Goal: Task Accomplishment & Management: Complete application form

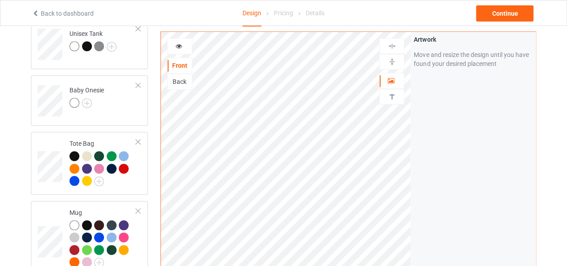
scroll to position [585, 0]
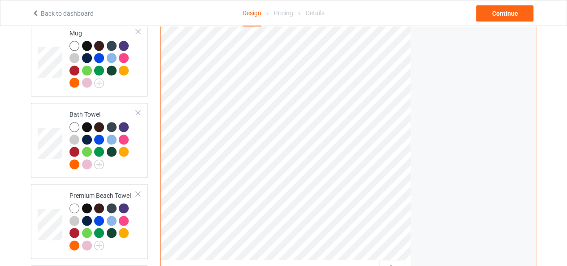
click at [388, 263] on div at bounding box center [392, 267] width 24 height 9
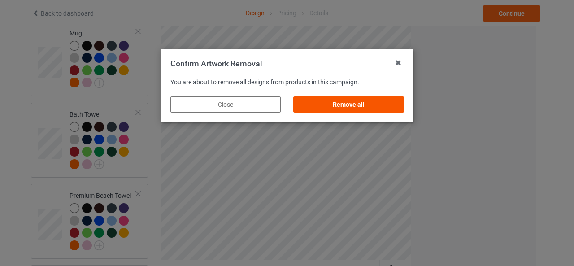
click at [351, 104] on div "Remove all" at bounding box center [348, 104] width 110 height 16
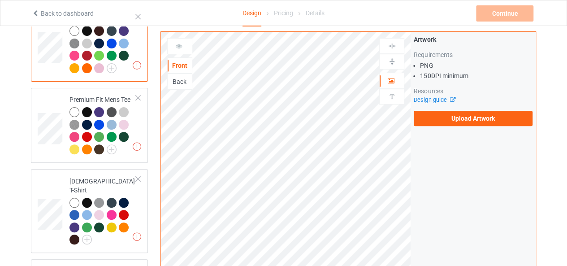
scroll to position [90, 0]
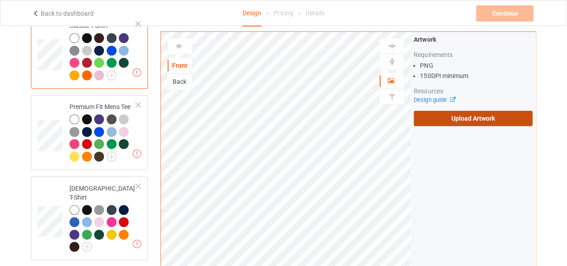
click at [454, 119] on label "Upload Artwork" at bounding box center [473, 118] width 119 height 15
click at [0, 0] on input "Upload Artwork" at bounding box center [0, 0] width 0 height 0
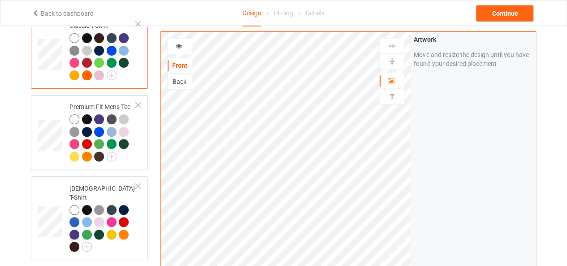
click at [530, 144] on div "Artwork Move and resize the design until you have found your desired placement" at bounding box center [473, 202] width 125 height 341
click at [393, 44] on img at bounding box center [392, 46] width 9 height 9
click at [389, 62] on img at bounding box center [392, 61] width 9 height 9
click at [498, 10] on div "Continue" at bounding box center [504, 13] width 57 height 16
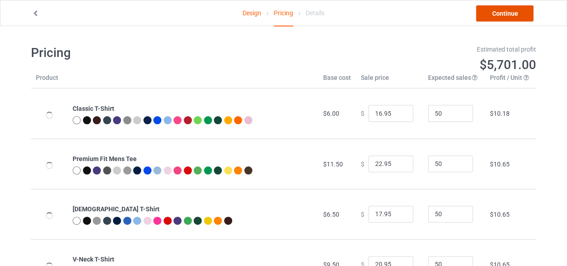
click at [498, 10] on link "Continue" at bounding box center [504, 13] width 57 height 16
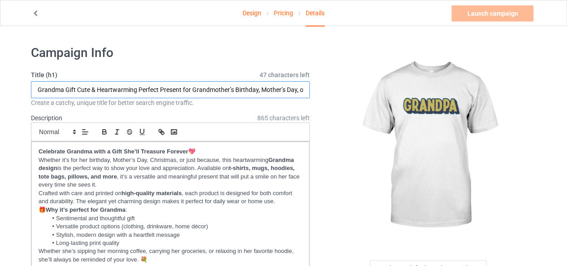
click at [197, 87] on input "Grandma Gift Cute & Heartwarming Perfect Present for Grandmother’s Birthday, Mo…" at bounding box center [170, 89] width 279 height 17
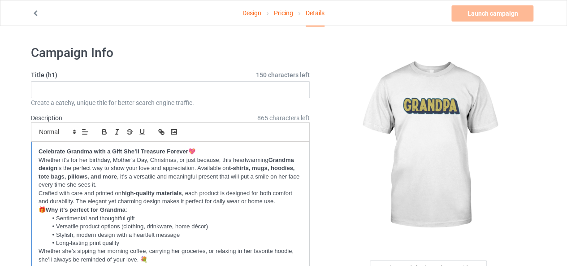
click at [139, 209] on p "🎁 Why it’s perfect for Grandma :" at bounding box center [171, 210] width 264 height 9
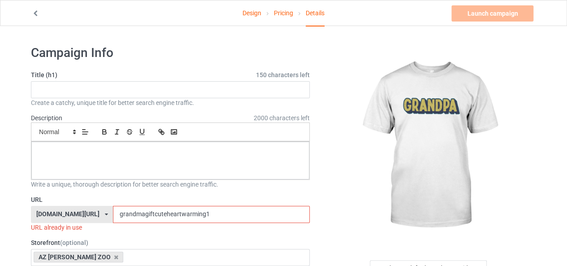
click at [139, 209] on input "grandmagiftcuteheartwarming1" at bounding box center [211, 214] width 196 height 17
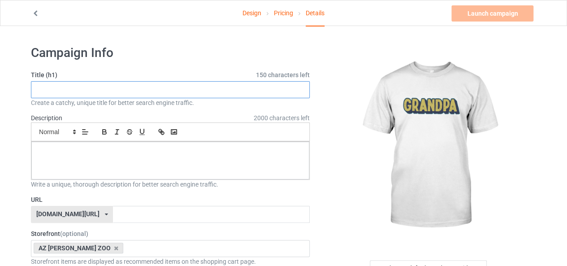
click at [108, 89] on input "text" at bounding box center [170, 89] width 279 height 17
paste input "Grandpa Gift – Funny & Heartwarming Design"
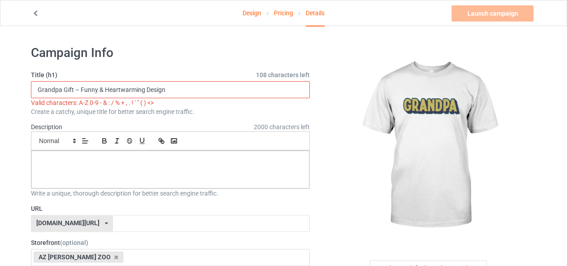
click at [81, 88] on input "Grandpa Gift – Funny & Heartwarming Design" at bounding box center [170, 89] width 279 height 17
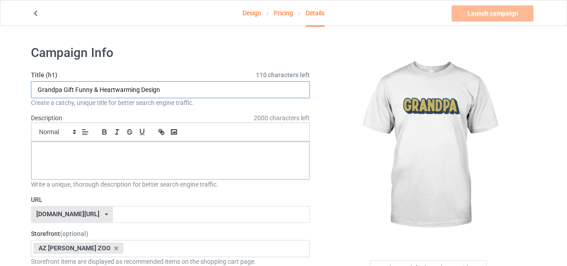
drag, startPoint x: 91, startPoint y: 90, endPoint x: 8, endPoint y: 83, distance: 83.2
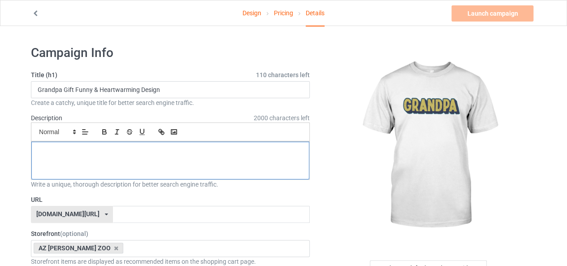
click at [113, 168] on div at bounding box center [170, 161] width 278 height 38
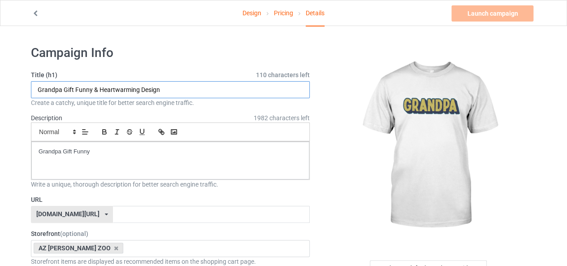
click at [96, 91] on input "Grandpa Gift Funny & Heartwarming Design" at bounding box center [170, 89] width 279 height 17
type input "Grandpa Gift Funny Heartwarming Design"
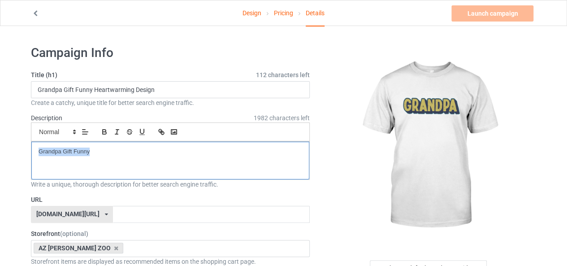
drag, startPoint x: 104, startPoint y: 161, endPoint x: 8, endPoint y: 156, distance: 96.0
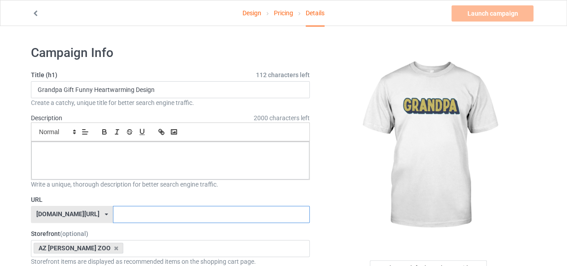
click at [125, 212] on input "text" at bounding box center [211, 214] width 196 height 17
paste input "Grandpa Gift Funny"
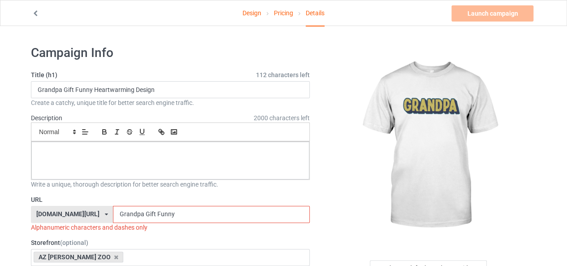
click at [119, 212] on input "Grandpa Gift Funny" at bounding box center [211, 214] width 196 height 17
click at [129, 211] on input "GrandpaGift Funny" at bounding box center [211, 214] width 196 height 17
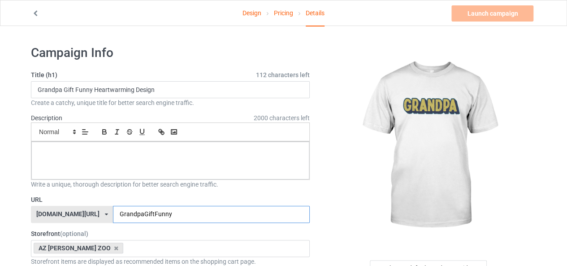
type input "GrandpaGiftFunny"
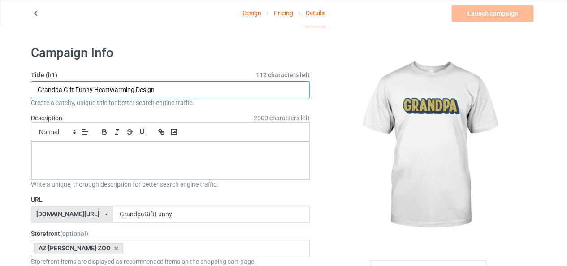
click at [181, 84] on input "Grandpa Gift Funny Heartwarming Design" at bounding box center [170, 89] width 279 height 17
paste input "Grandfather Birthday, Father’s Day"
click at [262, 86] on input "Grandpa Gift Funny Heartwarming Design Grandfather Birthday, Father’s Day" at bounding box center [170, 89] width 279 height 17
paste input "Christmas Present – For Proud Grandpas Everywhere"
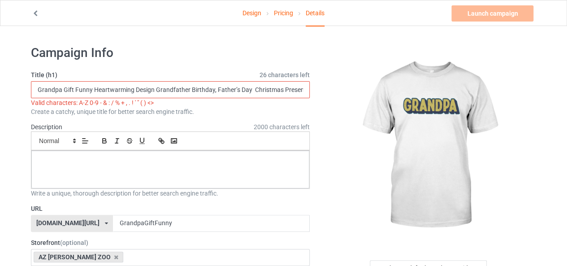
scroll to position [0, 97]
click at [212, 90] on input "Grandpa Gift Funny Heartwarming Design Grandfather Birthday, Father’s Day Chris…" at bounding box center [170, 89] width 279 height 17
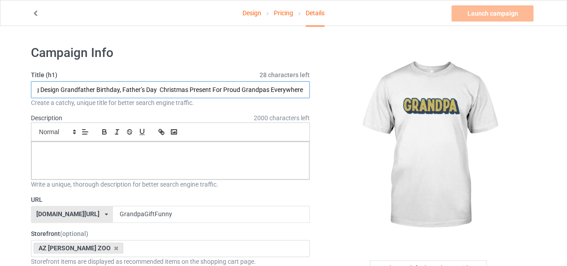
scroll to position [0, 91]
type input "Grandpa Gift Funny Heartwarming Design Grandfather Birthday, Father’s Day Chris…"
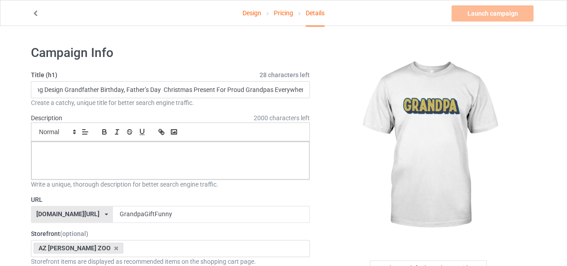
scroll to position [0, 0]
click at [101, 156] on div at bounding box center [170, 161] width 278 height 38
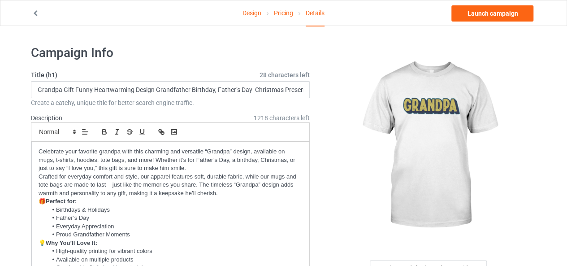
click at [335, 158] on div at bounding box center [429, 146] width 214 height 202
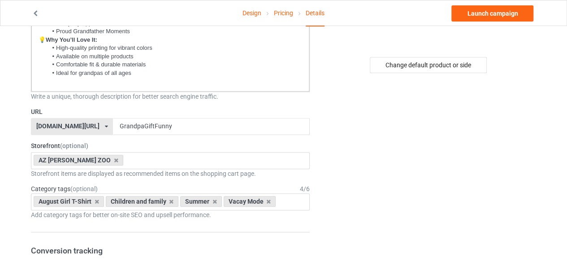
scroll to position [193, 0]
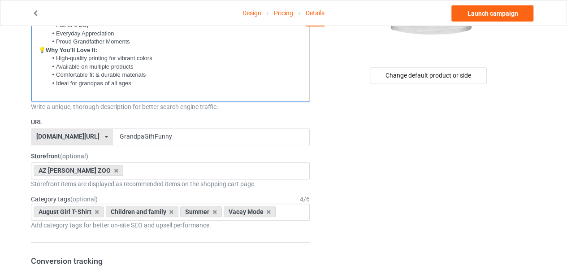
click at [153, 87] on p at bounding box center [171, 91] width 264 height 9
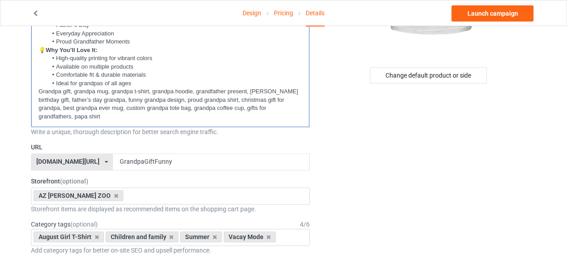
scroll to position [17, 0]
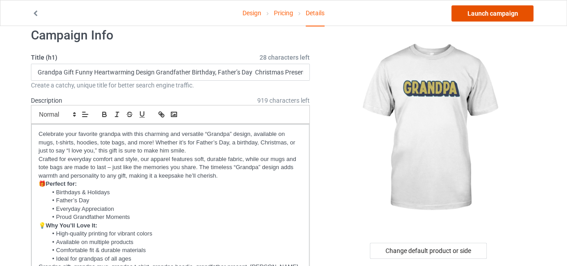
click at [498, 13] on link "Launch campaign" at bounding box center [492, 13] width 82 height 16
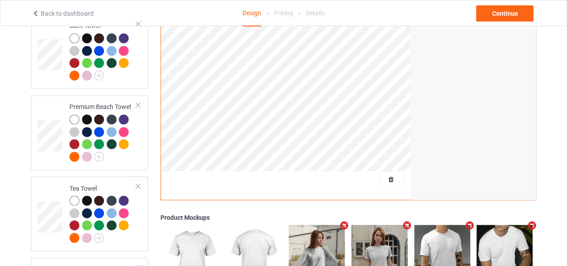
scroll to position [671, 0]
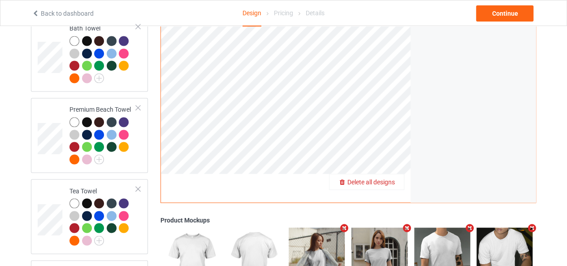
click at [376, 178] on span "Delete all designs" at bounding box center [371, 181] width 48 height 7
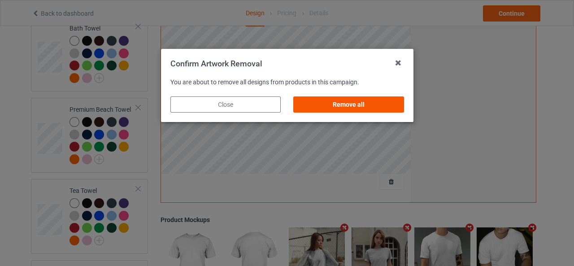
click at [368, 105] on div "Remove all" at bounding box center [348, 104] width 110 height 16
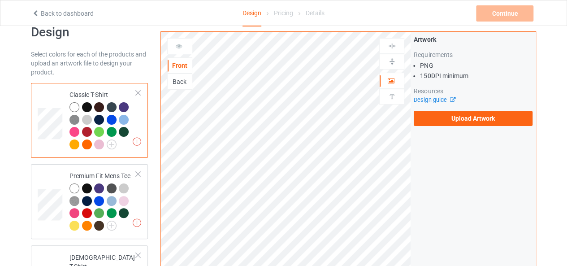
scroll to position [0, 0]
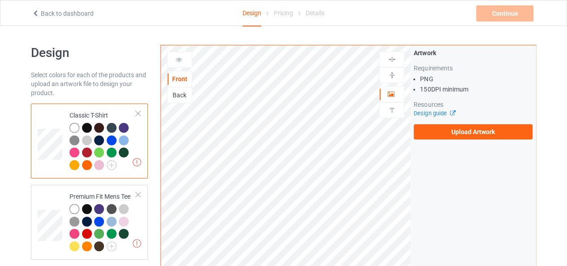
click at [45, 116] on td at bounding box center [51, 141] width 27 height 68
click at [490, 134] on label "Upload Artwork" at bounding box center [473, 131] width 119 height 15
click at [0, 0] on input "Upload Artwork" at bounding box center [0, 0] width 0 height 0
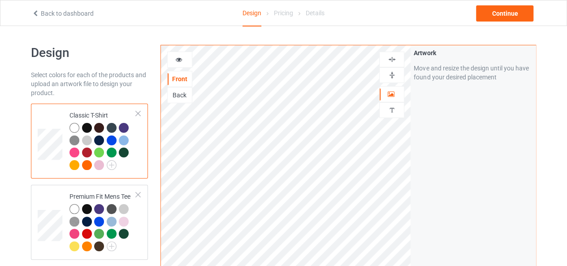
click at [390, 56] on img at bounding box center [392, 59] width 9 height 9
click at [392, 72] on img at bounding box center [392, 75] width 9 height 9
click at [511, 14] on div "Continue" at bounding box center [504, 13] width 57 height 16
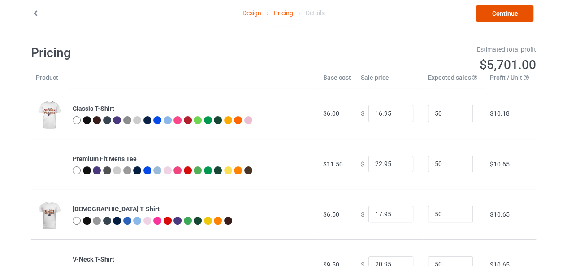
click at [484, 14] on link "Continue" at bounding box center [504, 13] width 57 height 16
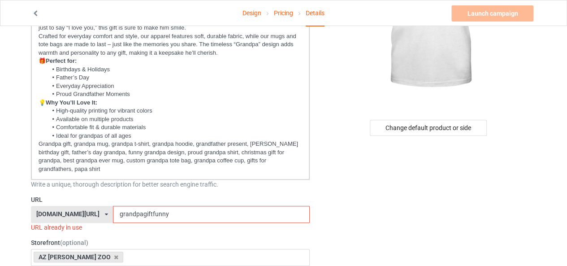
scroll to position [155, 0]
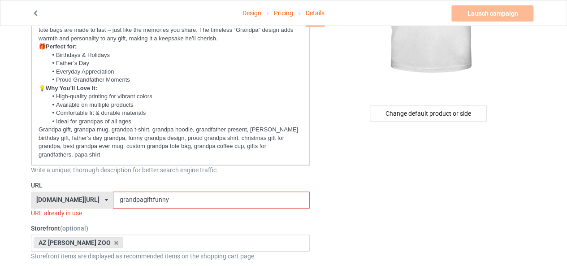
click at [187, 191] on input "grandpagiftfunny" at bounding box center [211, 199] width 196 height 17
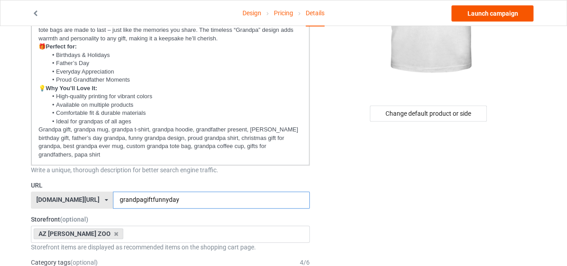
type input "grandpagiftfunnyday"
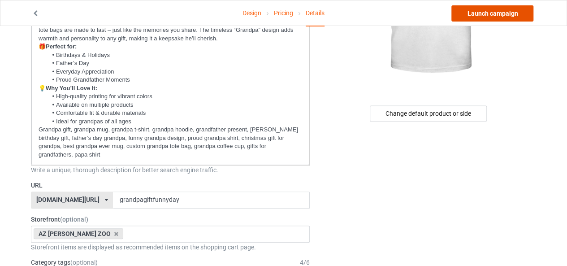
click at [494, 14] on link "Launch campaign" at bounding box center [492, 13] width 82 height 16
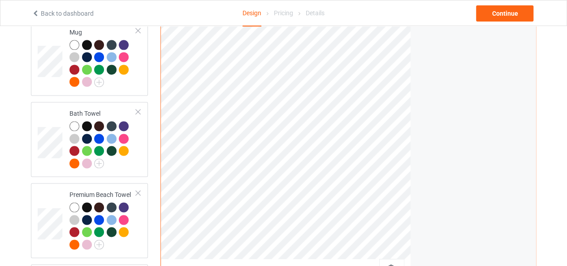
scroll to position [589, 0]
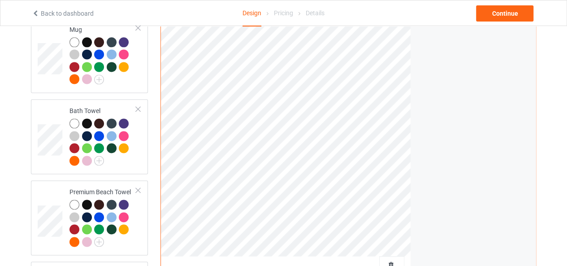
click at [404, 256] on div at bounding box center [391, 264] width 25 height 16
click at [404, 260] on div "Delete all designs" at bounding box center [366, 264] width 74 height 9
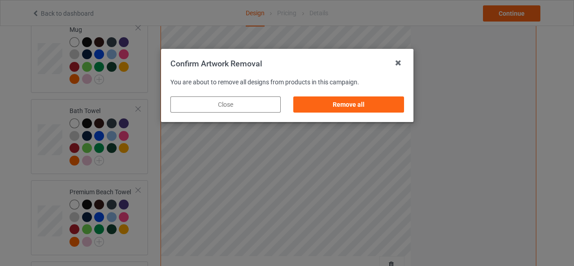
click at [389, 256] on div "Confirm Artwork Removal You are about to remove all designs from products in th…" at bounding box center [287, 133] width 574 height 266
click at [348, 110] on div "Remove all" at bounding box center [348, 104] width 110 height 16
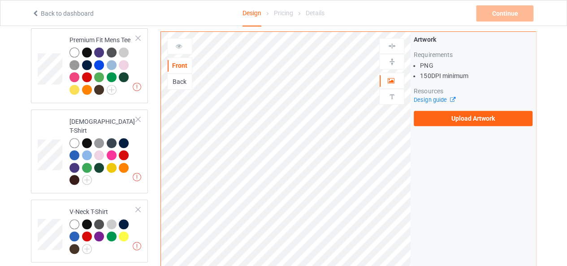
scroll to position [0, 0]
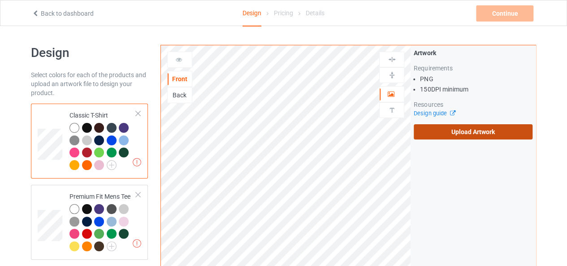
click at [463, 130] on label "Upload Artwork" at bounding box center [473, 131] width 119 height 15
click at [0, 0] on input "Upload Artwork" at bounding box center [0, 0] width 0 height 0
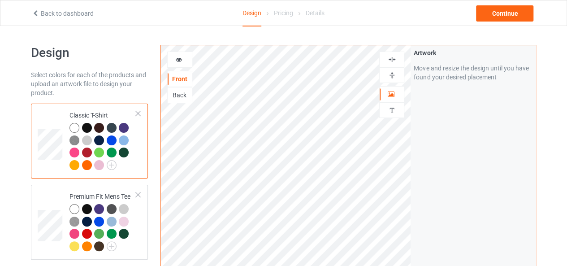
click at [389, 62] on img at bounding box center [392, 59] width 9 height 9
click at [391, 75] on img at bounding box center [392, 75] width 9 height 9
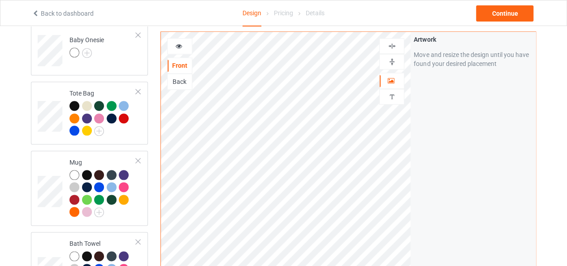
scroll to position [467, 0]
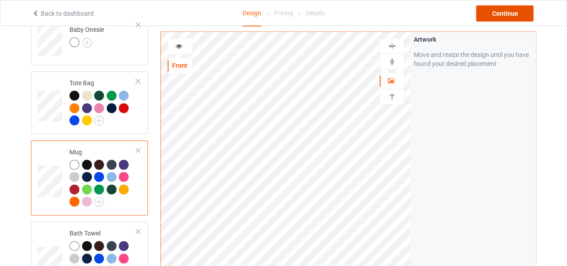
click at [493, 13] on div "Continue" at bounding box center [504, 13] width 57 height 16
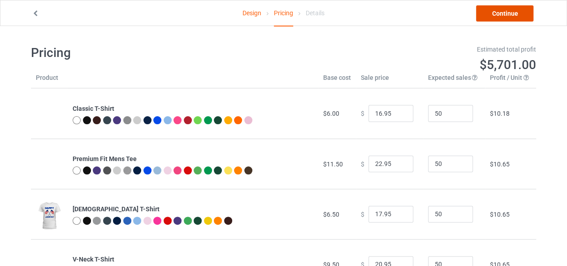
click at [499, 14] on link "Continue" at bounding box center [504, 13] width 57 height 16
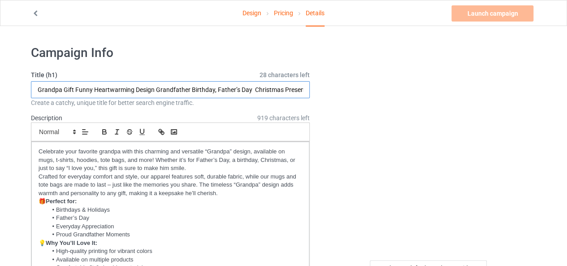
click at [220, 92] on input "Grandpa Gift Funny Heartwarming Design Grandfather Birthday, Father’s Day Chris…" at bounding box center [170, 89] width 279 height 17
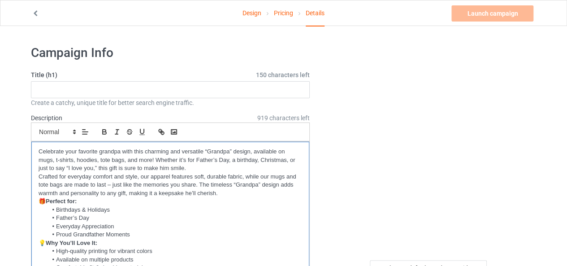
click at [179, 207] on li "Birthdays & Holidays" at bounding box center [175, 210] width 255 height 8
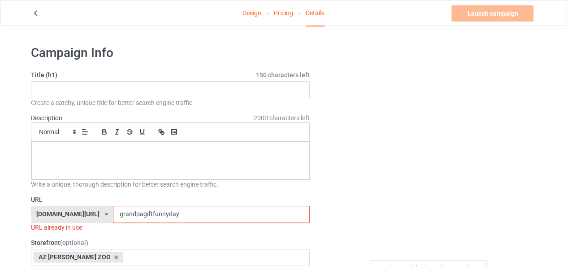
click at [167, 216] on input "grandpagiftfunnyday" at bounding box center [211, 214] width 196 height 17
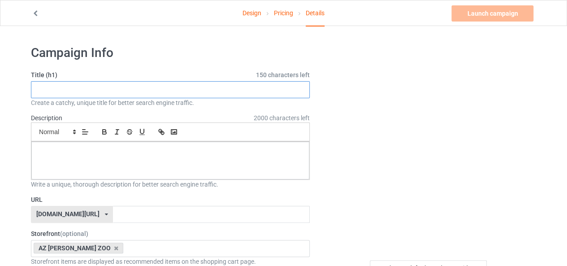
click at [150, 88] on input "text" at bounding box center [170, 89] width 279 height 17
paste input "Happy [DATE]"
type input "Happy [DATE]"
